Goal: Task Accomplishment & Management: Use online tool/utility

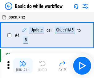
click at [23, 66] on img "button" at bounding box center [22, 63] width 7 height 7
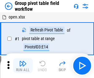
click at [23, 66] on img "button" at bounding box center [22, 63] width 7 height 7
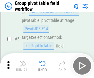
scroll to position [319, 0]
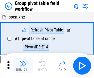
click at [23, 66] on img "button" at bounding box center [22, 63] width 7 height 7
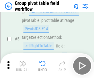
scroll to position [319, 0]
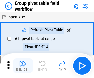
click at [23, 66] on img "button" at bounding box center [22, 63] width 7 height 7
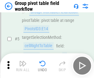
scroll to position [319, 0]
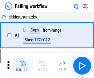
click at [23, 66] on img "button" at bounding box center [22, 63] width 7 height 7
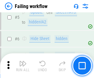
scroll to position [131, 0]
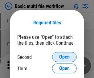
click at [65, 57] on span "Open" at bounding box center [64, 57] width 11 height 5
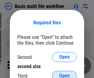
click at [65, 74] on span "Open" at bounding box center [64, 76] width 11 height 5
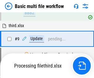
scroll to position [170, 0]
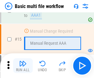
click at [23, 66] on img "button" at bounding box center [22, 63] width 7 height 7
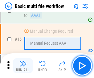
scroll to position [411, 0]
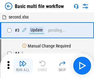
click at [23, 66] on img "button" at bounding box center [22, 63] width 7 height 7
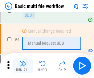
click at [23, 66] on img "button" at bounding box center [22, 63] width 7 height 7
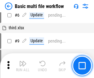
click at [23, 66] on img "button" at bounding box center [22, 63] width 7 height 7
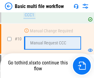
scroll to position [289, 0]
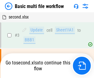
scroll to position [25, 0]
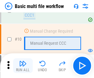
click at [23, 66] on img "button" at bounding box center [22, 63] width 7 height 7
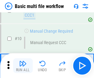
click at [23, 66] on img "button" at bounding box center [22, 63] width 7 height 7
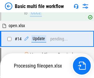
scroll to position [323, 0]
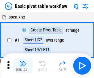
click at [23, 66] on img "button" at bounding box center [22, 63] width 7 height 7
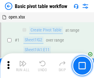
scroll to position [148, 0]
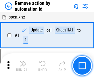
scroll to position [23, 0]
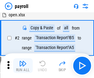
click at [23, 66] on img "button" at bounding box center [22, 63] width 7 height 7
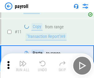
scroll to position [45, 0]
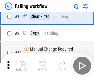
click at [23, 66] on img "button" at bounding box center [22, 63] width 7 height 7
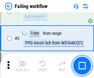
scroll to position [100, 0]
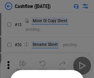
scroll to position [60, 0]
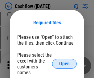
click at [65, 61] on span "Open" at bounding box center [64, 63] width 11 height 5
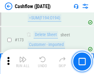
scroll to position [654, 0]
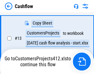
scroll to position [124, 0]
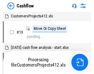
scroll to position [7, 0]
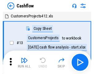
scroll to position [7, 0]
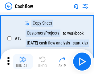
click at [23, 61] on img "button" at bounding box center [22, 58] width 7 height 7
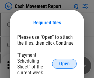
click at [65, 64] on span "Open" at bounding box center [64, 63] width 11 height 5
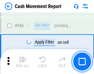
scroll to position [2831, 0]
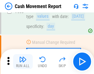
click at [23, 61] on img "button" at bounding box center [22, 58] width 7 height 7
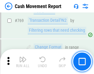
scroll to position [3432, 0]
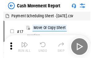
scroll to position [11, 0]
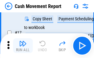
click at [23, 46] on img "button" at bounding box center [22, 43] width 7 height 7
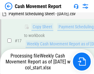
scroll to position [128, 0]
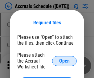
click at [65, 61] on span "Open" at bounding box center [64, 61] width 11 height 5
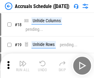
scroll to position [59, 0]
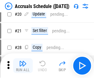
click at [23, 66] on img "button" at bounding box center [22, 63] width 7 height 7
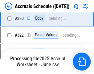
scroll to position [1149, 0]
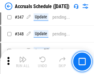
click at [23, 61] on img "button" at bounding box center [22, 58] width 7 height 7
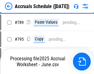
scroll to position [2595, 0]
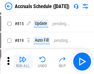
click at [23, 61] on img "button" at bounding box center [22, 58] width 7 height 7
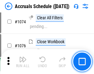
scroll to position [3673, 0]
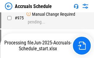
scroll to position [3081, 0]
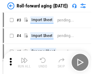
scroll to position [1, 0]
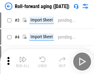
click at [23, 61] on img "button" at bounding box center [22, 58] width 7 height 7
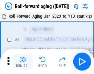
click at [23, 61] on img "button" at bounding box center [22, 58] width 7 height 7
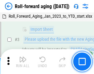
scroll to position [40, 0]
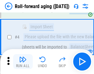
click at [23, 61] on img "button" at bounding box center [22, 58] width 7 height 7
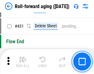
scroll to position [2142, 0]
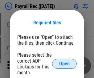
click at [65, 64] on span "Open" at bounding box center [64, 63] width 11 height 5
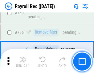
scroll to position [3861, 0]
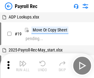
click at [23, 66] on img "button" at bounding box center [22, 63] width 7 height 7
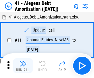
click at [23, 66] on img "button" at bounding box center [22, 63] width 7 height 7
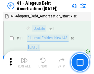
scroll to position [76, 0]
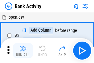
click at [23, 50] on img "button" at bounding box center [22, 47] width 7 height 7
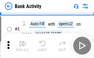
scroll to position [33, 0]
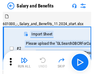
scroll to position [8, 0]
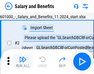
click at [23, 61] on img "button" at bounding box center [22, 58] width 7 height 7
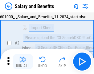
click at [23, 61] on img "button" at bounding box center [22, 58] width 7 height 7
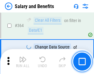
scroll to position [2909, 0]
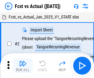
click at [23, 61] on img "button" at bounding box center [22, 63] width 7 height 7
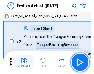
scroll to position [8, 0]
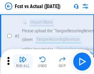
click at [23, 61] on img "button" at bounding box center [22, 58] width 7 height 7
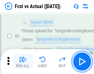
scroll to position [58, 0]
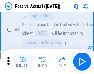
click at [23, 61] on img "button" at bounding box center [22, 58] width 7 height 7
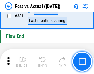
scroll to position [2957, 0]
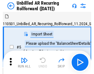
scroll to position [13, 0]
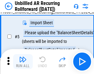
click at [23, 61] on img "button" at bounding box center [22, 58] width 7 height 7
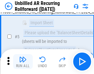
click at [23, 61] on img "button" at bounding box center [22, 58] width 7 height 7
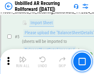
scroll to position [58, 0]
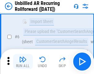
click at [23, 61] on img "button" at bounding box center [22, 58] width 7 height 7
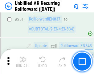
scroll to position [2098, 0]
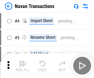
click at [23, 61] on img "button" at bounding box center [22, 63] width 7 height 7
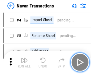
scroll to position [10, 0]
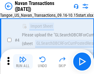
click at [23, 61] on img "button" at bounding box center [22, 58] width 7 height 7
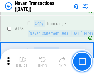
scroll to position [2003, 0]
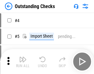
click at [23, 61] on img "button" at bounding box center [22, 58] width 7 height 7
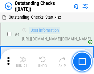
scroll to position [26, 0]
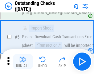
click at [23, 61] on img "button" at bounding box center [22, 58] width 7 height 7
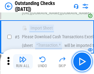
scroll to position [65, 0]
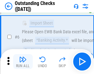
click at [23, 61] on img "button" at bounding box center [22, 58] width 7 height 7
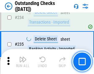
scroll to position [1876, 0]
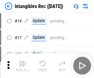
click at [23, 66] on img "button" at bounding box center [22, 63] width 7 height 7
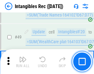
scroll to position [241, 0]
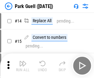
click at [23, 61] on img "button" at bounding box center [22, 63] width 7 height 7
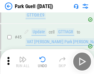
scroll to position [772, 0]
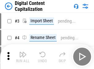
click at [23, 52] on img "button" at bounding box center [22, 54] width 7 height 7
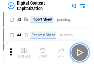
scroll to position [18, 0]
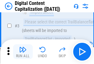
click at [23, 52] on img "button" at bounding box center [22, 49] width 7 height 7
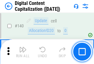
scroll to position [655, 0]
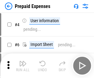
click at [23, 61] on img "button" at bounding box center [22, 63] width 7 height 7
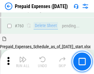
scroll to position [1712, 0]
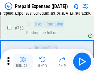
click at [23, 61] on img "button" at bounding box center [22, 58] width 7 height 7
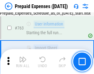
scroll to position [1748, 0]
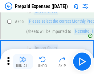
click at [23, 61] on img "button" at bounding box center [22, 58] width 7 height 7
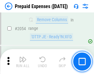
scroll to position [6457, 0]
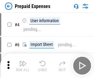
click at [23, 66] on img "button" at bounding box center [22, 63] width 7 height 7
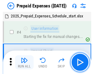
scroll to position [27, 0]
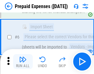
click at [23, 61] on img "button" at bounding box center [22, 58] width 7 height 7
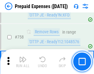
scroll to position [2201, 0]
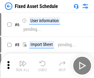
click at [23, 66] on img "button" at bounding box center [22, 63] width 7 height 7
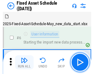
scroll to position [33, 0]
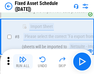
click at [23, 61] on img "button" at bounding box center [22, 58] width 7 height 7
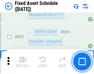
scroll to position [2202, 0]
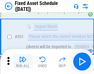
click at [23, 61] on img "button" at bounding box center [22, 58] width 7 height 7
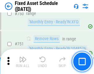
scroll to position [3011, 0]
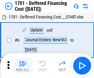
click at [23, 66] on img "button" at bounding box center [22, 63] width 7 height 7
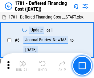
scroll to position [74, 0]
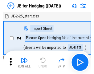
scroll to position [1, 0]
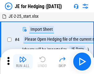
click at [23, 61] on img "button" at bounding box center [22, 58] width 7 height 7
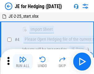
click at [23, 61] on img "button" at bounding box center [22, 58] width 7 height 7
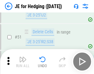
scroll to position [400, 0]
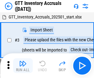
click at [23, 61] on img "button" at bounding box center [22, 63] width 7 height 7
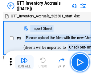
scroll to position [1, 0]
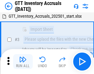
click at [23, 61] on img "button" at bounding box center [22, 58] width 7 height 7
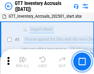
scroll to position [40, 0]
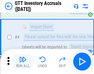
click at [23, 61] on img "button" at bounding box center [22, 58] width 7 height 7
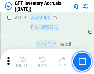
scroll to position [5044, 0]
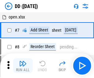
click at [23, 66] on img "button" at bounding box center [22, 63] width 7 height 7
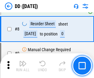
scroll to position [60, 0]
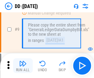
click at [23, 66] on img "button" at bounding box center [22, 63] width 7 height 7
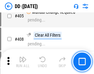
scroll to position [2764, 0]
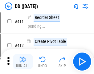
click at [23, 61] on img "button" at bounding box center [22, 58] width 7 height 7
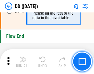
scroll to position [2956, 0]
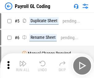
click at [23, 66] on img "button" at bounding box center [22, 63] width 7 height 7
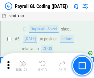
scroll to position [74, 0]
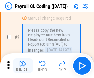
click at [23, 66] on img "button" at bounding box center [22, 63] width 7 height 7
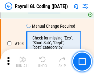
scroll to position [1449, 0]
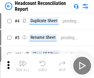
click at [23, 66] on img "button" at bounding box center [22, 63] width 7 height 7
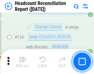
scroll to position [742, 0]
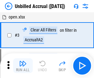
click at [23, 66] on img "button" at bounding box center [22, 63] width 7 height 7
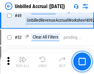
scroll to position [560, 0]
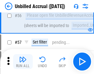
click at [23, 61] on img "button" at bounding box center [22, 58] width 7 height 7
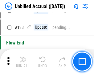
scroll to position [1840, 0]
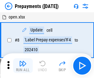
click at [23, 66] on img "button" at bounding box center [22, 63] width 7 height 7
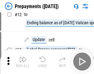
scroll to position [39, 0]
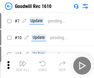
click at [23, 66] on img "button" at bounding box center [22, 63] width 7 height 7
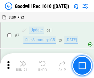
scroll to position [106, 0]
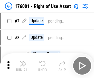
click at [23, 66] on img "button" at bounding box center [22, 63] width 7 height 7
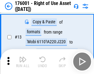
scroll to position [40, 0]
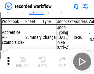
click at [23, 61] on img "button" at bounding box center [22, 58] width 7 height 7
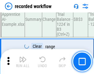
scroll to position [1931, 0]
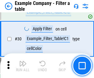
scroll to position [565, 0]
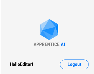
scroll to position [10, 0]
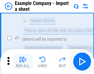
click at [23, 61] on img "button" at bounding box center [22, 58] width 7 height 7
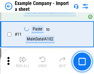
scroll to position [137, 0]
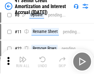
click at [23, 61] on img "button" at bounding box center [22, 58] width 7 height 7
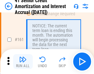
click at [23, 61] on img "button" at bounding box center [22, 58] width 7 height 7
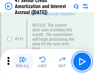
scroll to position [661, 0]
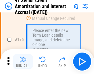
click at [23, 61] on img "button" at bounding box center [22, 58] width 7 height 7
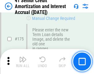
scroll to position [723, 0]
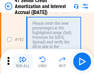
click at [23, 61] on img "button" at bounding box center [22, 58] width 7 height 7
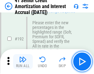
scroll to position [788, 0]
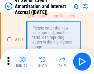
click at [23, 61] on img "button" at bounding box center [22, 58] width 7 height 7
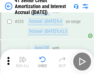
scroll to position [1578, 0]
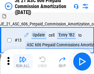
click at [23, 61] on img "button" at bounding box center [22, 58] width 7 height 7
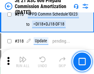
scroll to position [1153, 0]
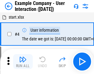
click at [23, 61] on img "button" at bounding box center [22, 58] width 7 height 7
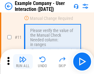
click at [23, 61] on img "button" at bounding box center [22, 58] width 7 height 7
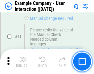
scroll to position [134, 0]
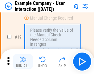
click at [23, 61] on img "button" at bounding box center [22, 58] width 7 height 7
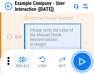
click at [23, 61] on img "button" at bounding box center [22, 58] width 7 height 7
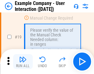
click at [23, 61] on img "button" at bounding box center [22, 58] width 7 height 7
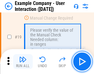
click at [23, 61] on img "button" at bounding box center [22, 58] width 7 height 7
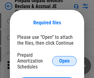
click at [65, 61] on span "Open" at bounding box center [64, 61] width 11 height 5
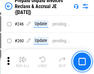
scroll to position [834, 0]
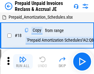
click at [23, 61] on img "button" at bounding box center [22, 58] width 7 height 7
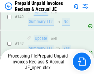
scroll to position [802, 0]
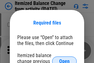
click at [65, 59] on span "Open" at bounding box center [64, 61] width 11 height 5
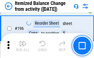
scroll to position [1189, 0]
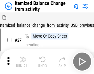
scroll to position [10, 0]
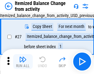
click at [23, 61] on img "button" at bounding box center [22, 58] width 7 height 7
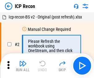
scroll to position [3, 0]
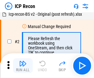
click at [23, 66] on img "button" at bounding box center [22, 63] width 7 height 7
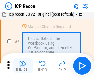
click at [23, 66] on img "button" at bounding box center [22, 63] width 7 height 7
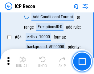
scroll to position [605, 0]
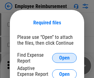
click at [65, 58] on span "Open" at bounding box center [64, 58] width 11 height 5
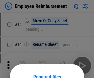
scroll to position [54, 0]
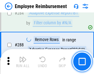
scroll to position [1679, 0]
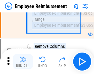
click at [23, 61] on img "button" at bounding box center [22, 58] width 7 height 7
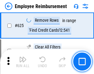
scroll to position [3698, 0]
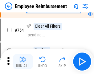
click at [23, 61] on img "button" at bounding box center [22, 58] width 7 height 7
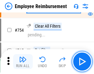
click at [23, 61] on img "button" at bounding box center [22, 58] width 7 height 7
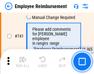
scroll to position [4334, 0]
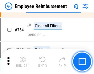
click at [23, 61] on img "button" at bounding box center [22, 58] width 7 height 7
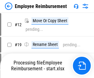
scroll to position [21, 0]
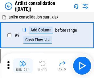
click at [23, 66] on img "button" at bounding box center [22, 63] width 7 height 7
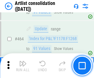
scroll to position [2705, 0]
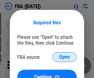
click at [65, 57] on span "Open" at bounding box center [64, 57] width 11 height 5
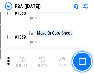
scroll to position [6634, 0]
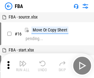
scroll to position [6, 0]
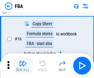
click at [23, 66] on img "button" at bounding box center [22, 63] width 7 height 7
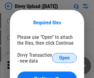
click at [65, 58] on span "Open" at bounding box center [64, 58] width 11 height 5
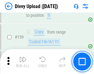
scroll to position [640, 0]
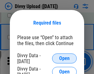
click at [65, 58] on span "Open" at bounding box center [64, 58] width 11 height 5
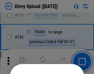
scroll to position [693, 0]
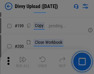
scroll to position [898, 0]
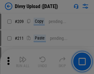
scroll to position [1049, 0]
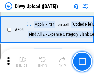
scroll to position [4225, 0]
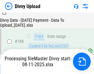
scroll to position [727, 0]
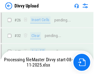
scroll to position [640, 0]
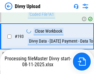
scroll to position [863, 0]
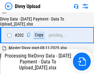
scroll to position [999, 0]
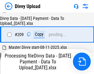
scroll to position [1136, 0]
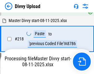
scroll to position [1372, 0]
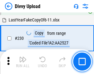
scroll to position [1533, 0]
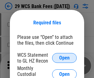
click at [65, 58] on span "Open" at bounding box center [64, 58] width 11 height 5
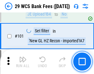
scroll to position [602, 0]
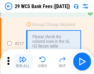
click at [23, 61] on img "button" at bounding box center [22, 58] width 7 height 7
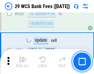
scroll to position [3188, 0]
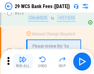
click at [23, 61] on img "button" at bounding box center [22, 58] width 7 height 7
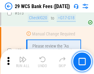
scroll to position [3421, 0]
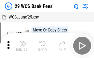
scroll to position [11, 0]
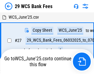
scroll to position [3, 0]
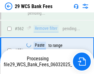
scroll to position [3414, 0]
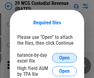
click at [65, 58] on span "Open" at bounding box center [64, 58] width 11 height 5
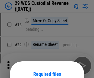
scroll to position [52, 0]
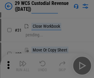
scroll to position [133, 0]
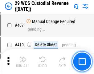
scroll to position [2861, 0]
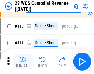
click at [23, 61] on img "button" at bounding box center [22, 58] width 7 height 7
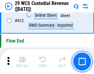
scroll to position [2950, 0]
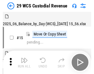
scroll to position [15, 0]
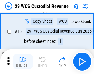
click at [23, 61] on img "button" at bounding box center [22, 58] width 7 height 7
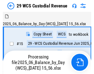
scroll to position [11, 0]
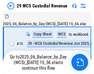
scroll to position [11, 0]
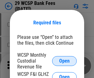
click at [65, 61] on span "Open" at bounding box center [64, 61] width 11 height 5
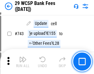
scroll to position [3113, 0]
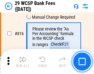
click at [23, 61] on img "button" at bounding box center [22, 58] width 7 height 7
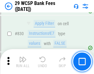
scroll to position [3919, 0]
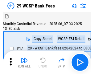
scroll to position [15, 0]
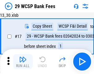
click at [23, 61] on img "button" at bounding box center [22, 58] width 7 height 7
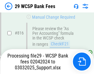
scroll to position [3767, 0]
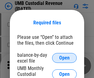
click at [65, 58] on span "Open" at bounding box center [64, 58] width 11 height 5
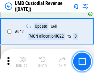
scroll to position [3199, 0]
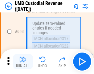
click at [23, 61] on img "button" at bounding box center [22, 58] width 7 height 7
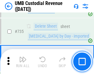
scroll to position [3777, 0]
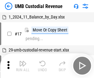
scroll to position [5, 0]
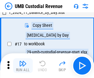
click at [23, 66] on img "button" at bounding box center [22, 63] width 7 height 7
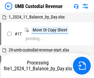
scroll to position [5, 0]
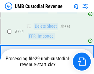
scroll to position [3736, 0]
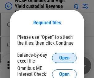
click at [65, 58] on span "Open" at bounding box center [64, 58] width 11 height 5
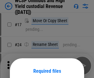
scroll to position [48, 0]
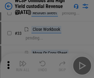
scroll to position [141, 0]
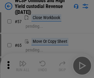
scroll to position [269, 0]
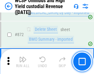
scroll to position [5228, 0]
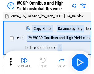
scroll to position [3, 0]
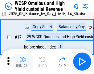
click at [23, 61] on img "button" at bounding box center [22, 58] width 7 height 7
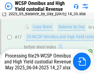
scroll to position [97, 0]
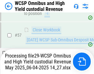
scroll to position [634, 0]
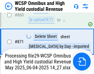
scroll to position [5214, 0]
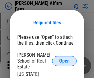
click at [65, 59] on span "Open" at bounding box center [64, 61] width 11 height 5
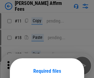
scroll to position [48, 0]
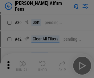
scroll to position [126, 0]
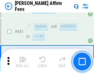
scroll to position [1421, 0]
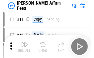
scroll to position [6, 0]
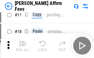
click at [23, 46] on img "button" at bounding box center [22, 43] width 7 height 7
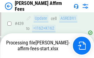
scroll to position [1620, 0]
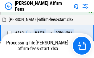
scroll to position [1428, 0]
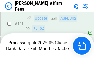
scroll to position [1620, 0]
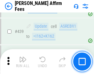
scroll to position [1612, 0]
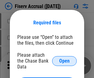
click at [65, 59] on span "Open" at bounding box center [64, 61] width 11 height 5
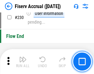
scroll to position [1957, 0]
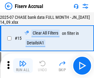
click at [23, 66] on img "button" at bounding box center [22, 63] width 7 height 7
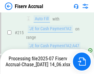
scroll to position [1913, 0]
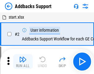
click at [23, 61] on img "button" at bounding box center [22, 58] width 7 height 7
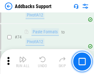
scroll to position [450, 0]
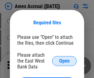
click at [65, 61] on span "Open" at bounding box center [64, 61] width 11 height 5
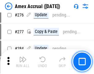
scroll to position [1608, 0]
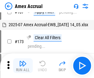
click at [23, 66] on img "button" at bounding box center [22, 63] width 7 height 7
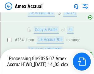
scroll to position [1801, 0]
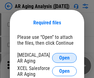
click at [65, 57] on span "Open" at bounding box center [64, 58] width 11 height 5
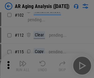
scroll to position [85, 0]
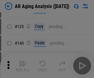
scroll to position [186, 0]
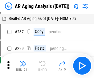
scroll to position [6, 0]
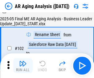
click at [23, 66] on img "button" at bounding box center [22, 63] width 7 height 7
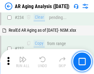
scroll to position [957, 0]
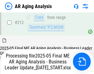
scroll to position [950, 0]
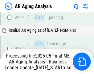
scroll to position [976, 0]
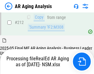
scroll to position [924, 0]
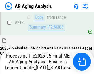
scroll to position [929, 0]
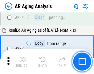
scroll to position [950, 0]
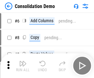
click at [23, 66] on img "button" at bounding box center [22, 63] width 7 height 7
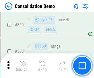
scroll to position [2070, 0]
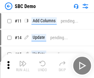
click at [23, 66] on img "button" at bounding box center [22, 63] width 7 height 7
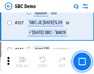
scroll to position [1625, 0]
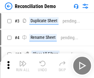
click at [23, 66] on img "button" at bounding box center [22, 63] width 7 height 7
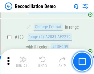
scroll to position [734, 0]
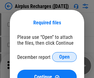
click at [65, 57] on span "Open" at bounding box center [64, 57] width 11 height 5
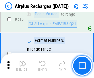
scroll to position [2658, 0]
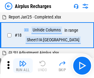
click at [23, 66] on img "button" at bounding box center [22, 63] width 7 height 7
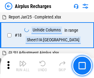
scroll to position [27, 0]
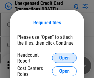
click at [65, 58] on span "Open" at bounding box center [64, 58] width 11 height 5
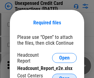
click at [65, 76] on span "Open" at bounding box center [64, 78] width 11 height 5
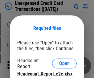
scroll to position [6, 0]
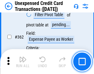
scroll to position [1588, 0]
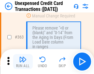
click at [23, 61] on img "button" at bounding box center [22, 58] width 7 height 7
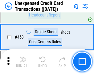
scroll to position [2107, 0]
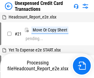
scroll to position [10, 0]
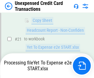
scroll to position [100, 0]
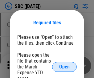
click at [65, 67] on span "Open" at bounding box center [64, 67] width 11 height 5
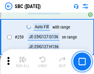
scroll to position [1207, 0]
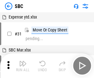
click at [23, 66] on img "button" at bounding box center [22, 63] width 7 height 7
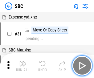
scroll to position [6, 0]
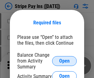
click at [65, 61] on span "Open" at bounding box center [64, 61] width 11 height 5
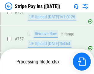
scroll to position [3253, 0]
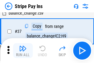
click at [23, 50] on img "button" at bounding box center [22, 47] width 7 height 7
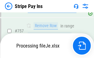
scroll to position [3239, 0]
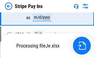
scroll to position [3239, 0]
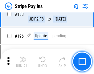
scroll to position [836, 0]
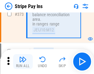
click at [23, 61] on img "button" at bounding box center [22, 58] width 7 height 7
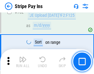
scroll to position [3231, 0]
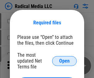
click at [65, 61] on span "Open" at bounding box center [64, 61] width 11 height 5
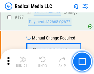
scroll to position [1429, 0]
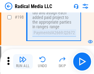
click at [23, 61] on img "button" at bounding box center [22, 58] width 7 height 7
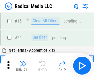
scroll to position [35, 0]
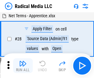
click at [23, 66] on img "button" at bounding box center [22, 63] width 7 height 7
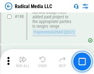
scroll to position [1549, 0]
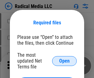
click at [65, 61] on span "Open" at bounding box center [64, 61] width 11 height 5
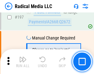
scroll to position [1429, 0]
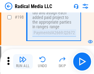
click at [23, 61] on img "button" at bounding box center [22, 58] width 7 height 7
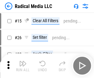
scroll to position [35, 0]
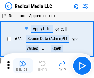
click at [23, 66] on img "button" at bounding box center [22, 63] width 7 height 7
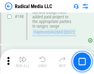
scroll to position [1549, 0]
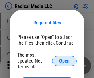
click at [65, 61] on span "Open" at bounding box center [64, 61] width 11 height 5
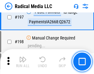
scroll to position [1429, 0]
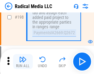
click at [23, 61] on img "button" at bounding box center [22, 58] width 7 height 7
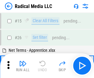
scroll to position [35, 0]
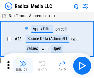
click at [23, 66] on img "button" at bounding box center [22, 63] width 7 height 7
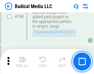
scroll to position [1549, 0]
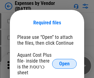
click at [65, 64] on span "Open" at bounding box center [64, 63] width 11 height 5
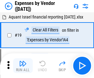
click at [23, 66] on img "button" at bounding box center [22, 63] width 7 height 7
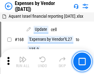
scroll to position [455, 0]
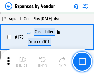
scroll to position [482, 0]
